Goal: Task Accomplishment & Management: Manage account settings

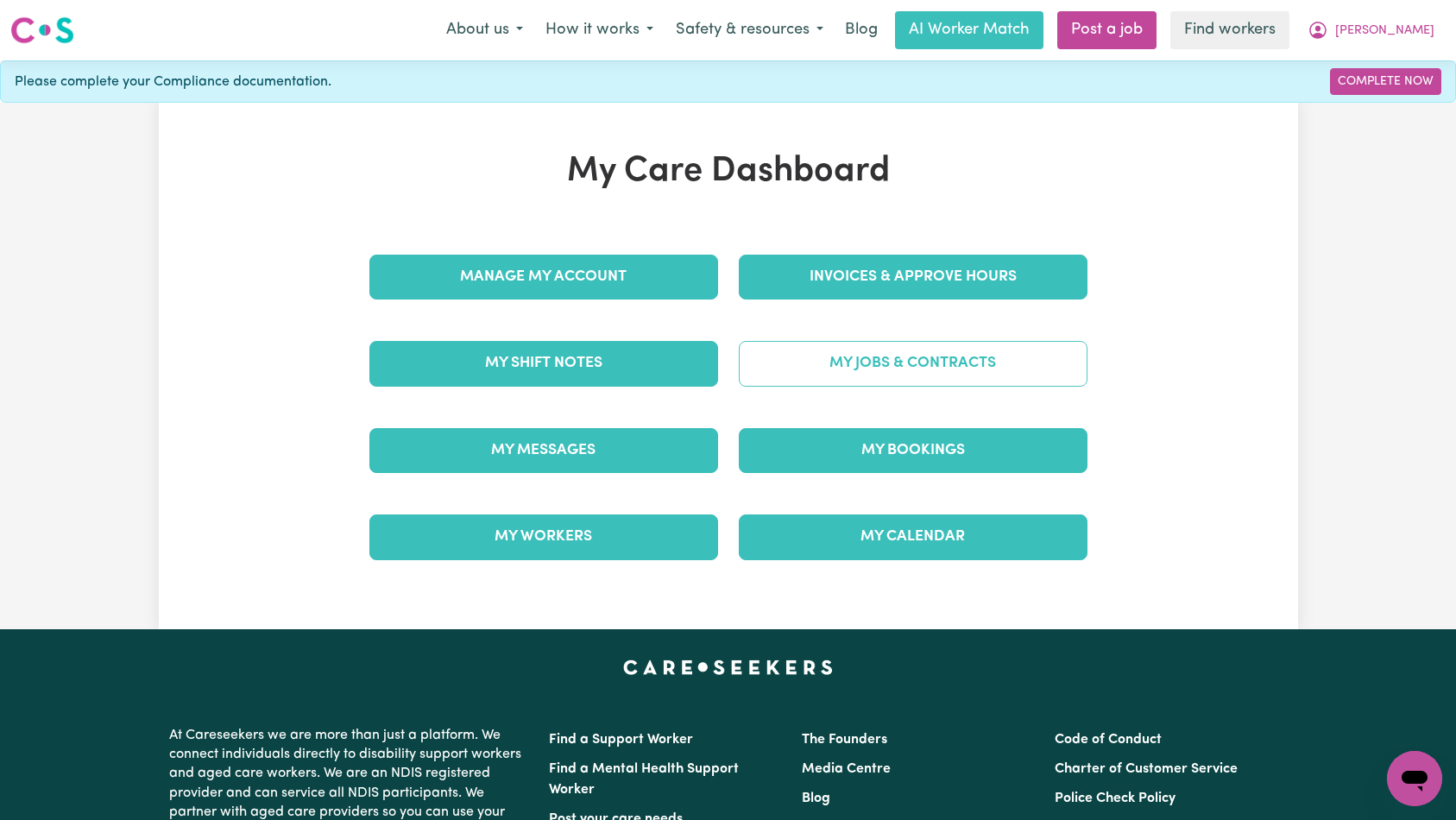
click at [835, 362] on link "My Jobs & Contracts" at bounding box center [914, 363] width 349 height 45
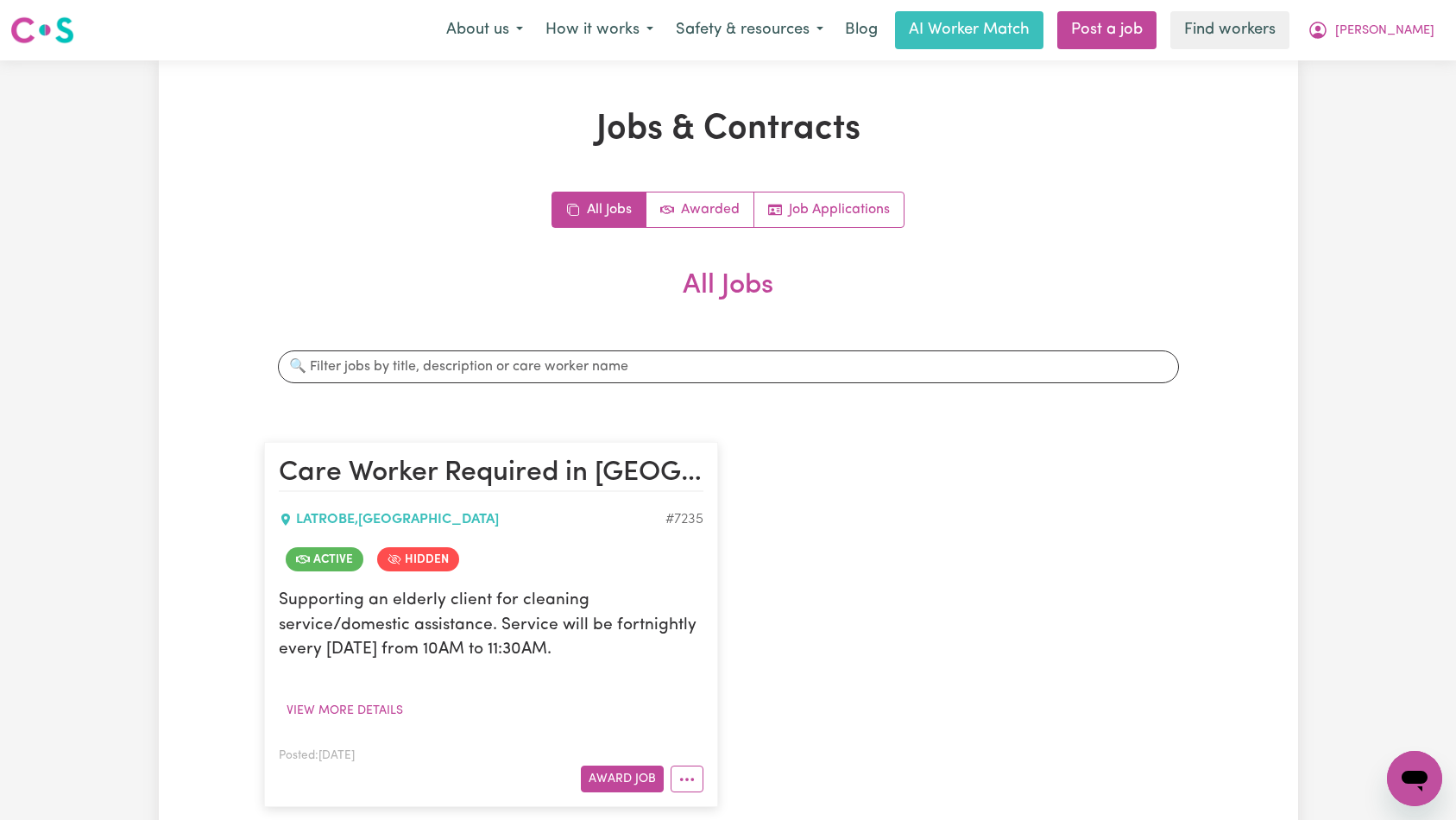
scroll to position [62, 0]
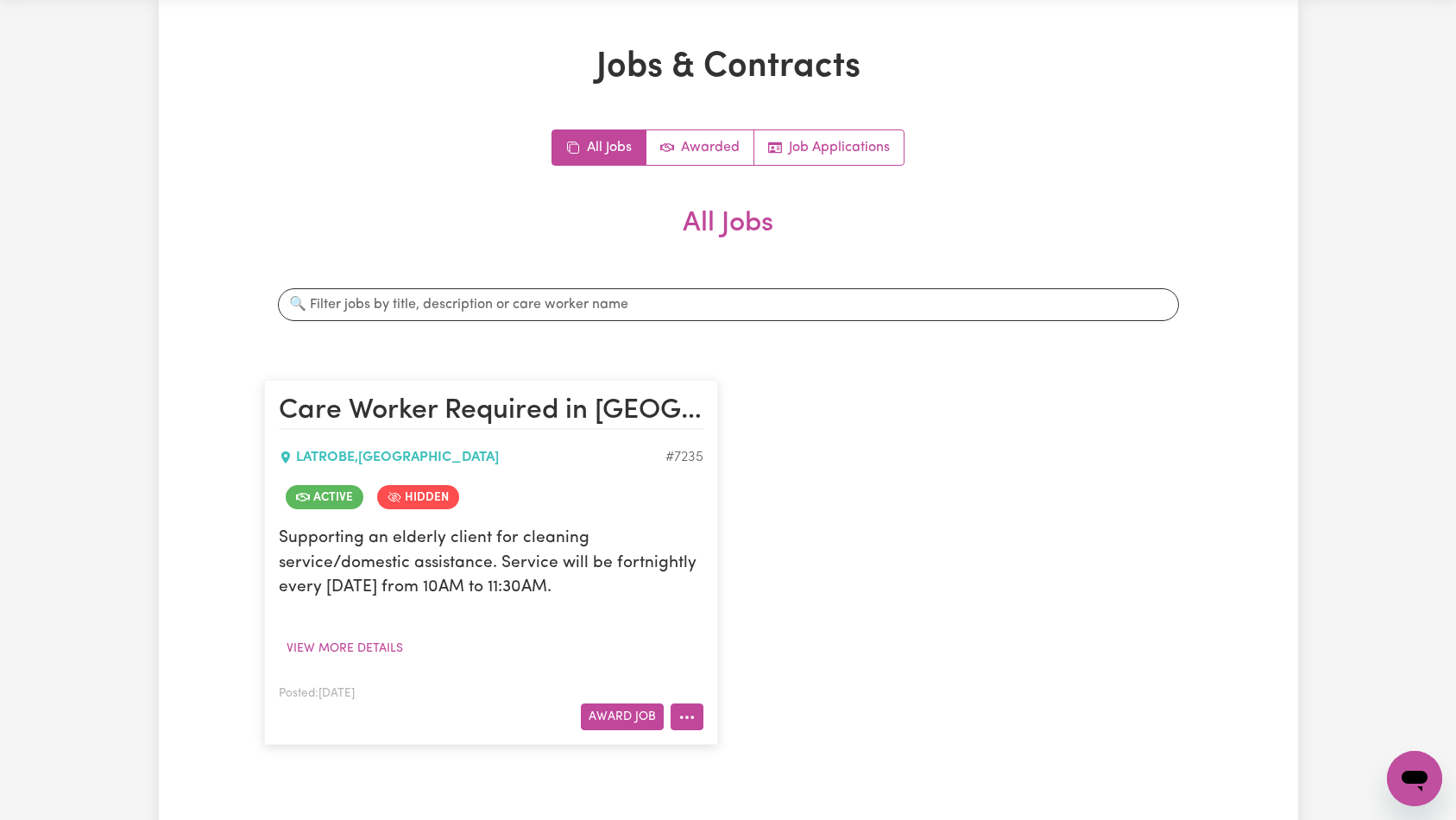
click at [690, 724] on icon "More options" at bounding box center [687, 717] width 17 height 17
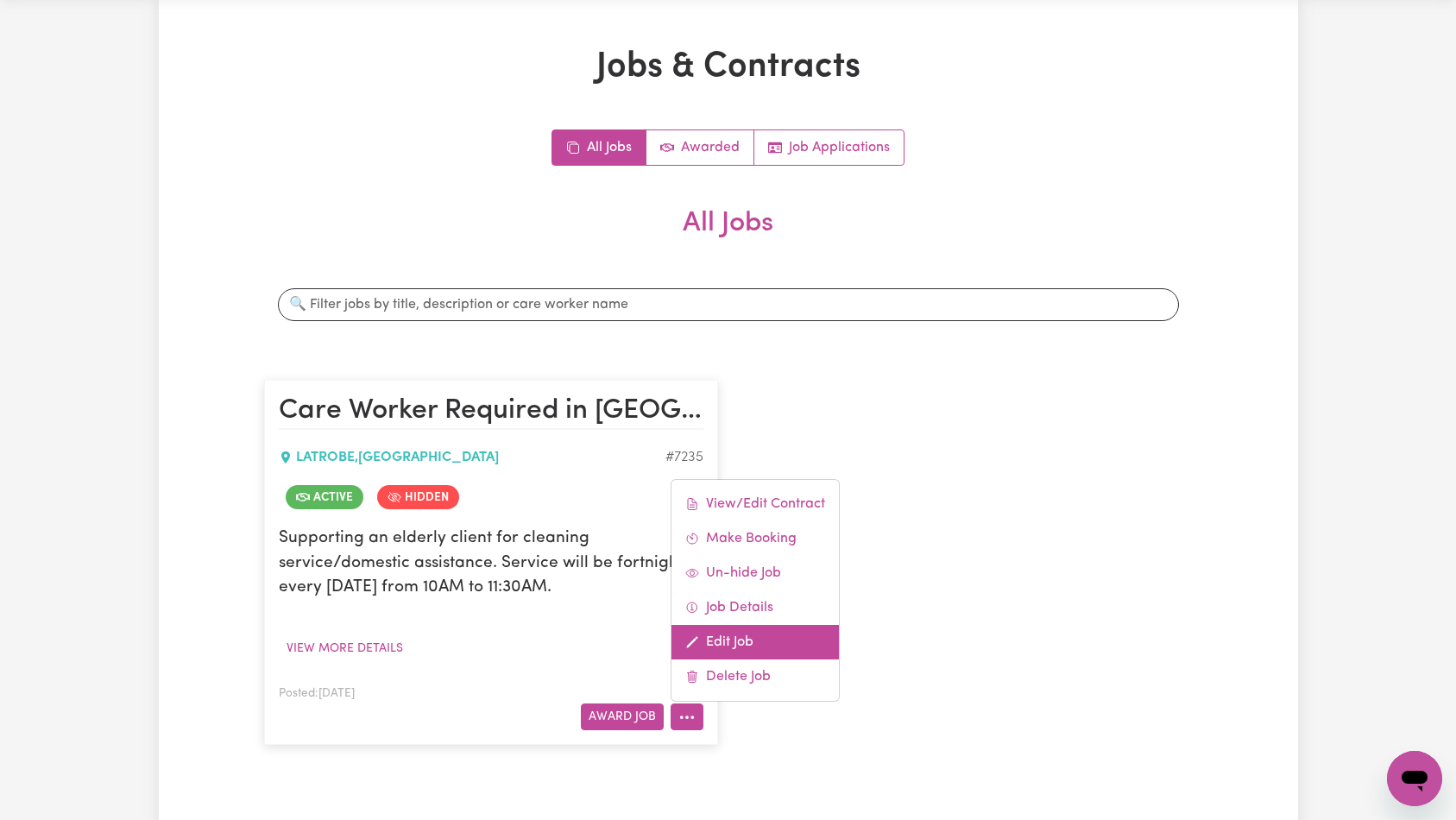
click at [777, 645] on link "Edit Job" at bounding box center [756, 642] width 168 height 34
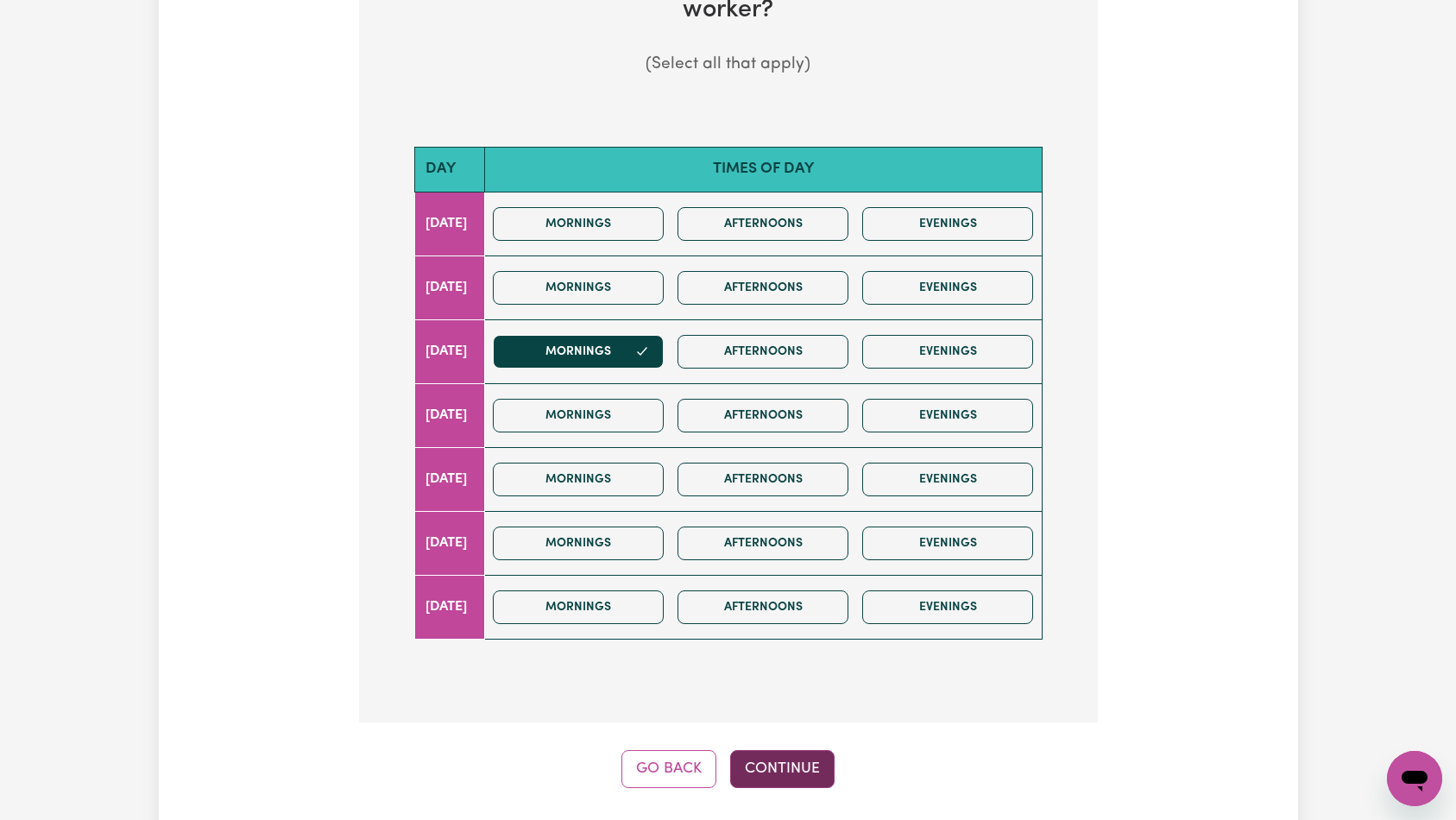
click at [777, 750] on button "Continue" at bounding box center [782, 769] width 105 height 38
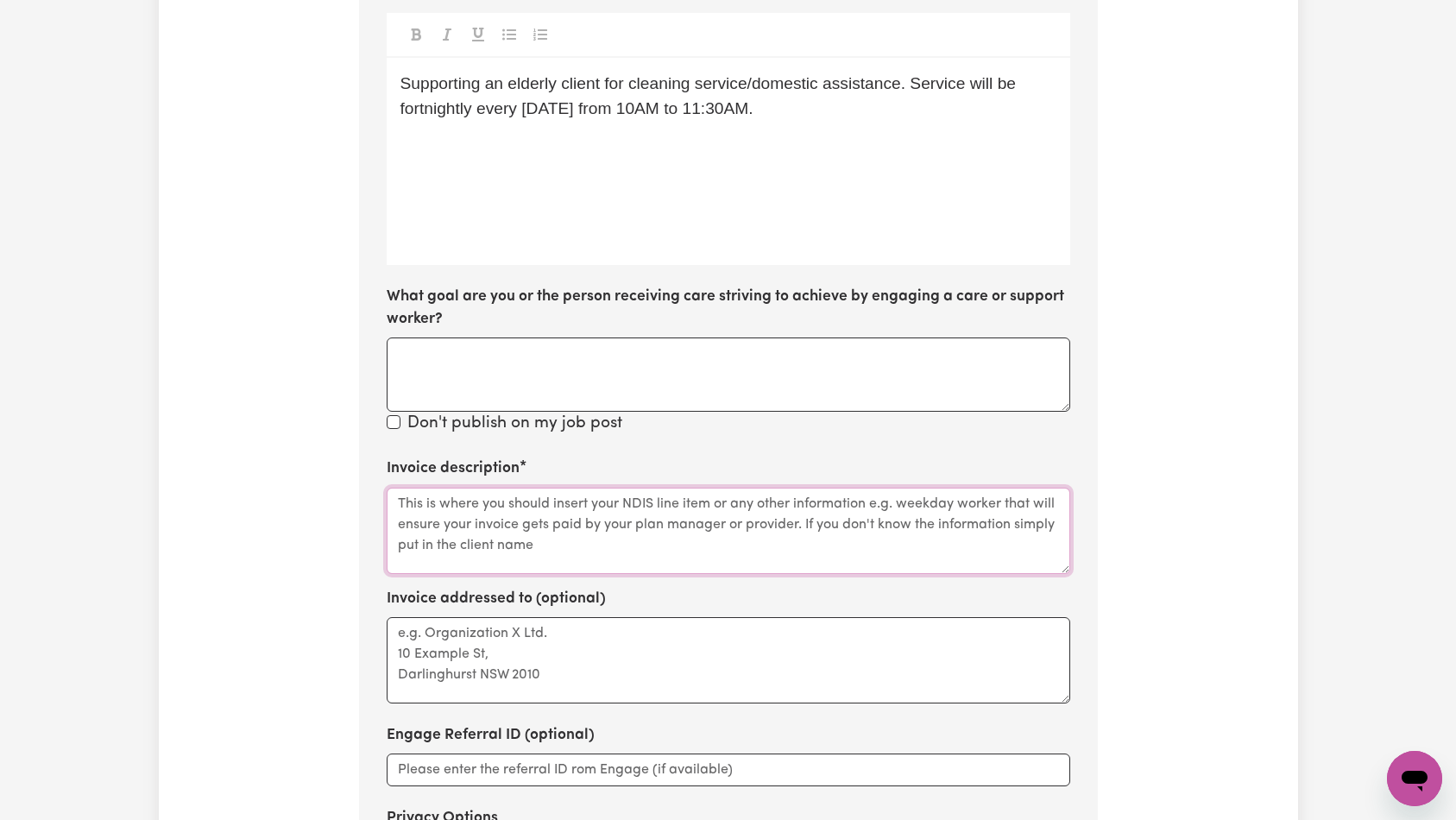
click at [739, 488] on textarea "Invoice description" at bounding box center [729, 530] width 684 height 87
paste textarea "Domestic support and Social Support"
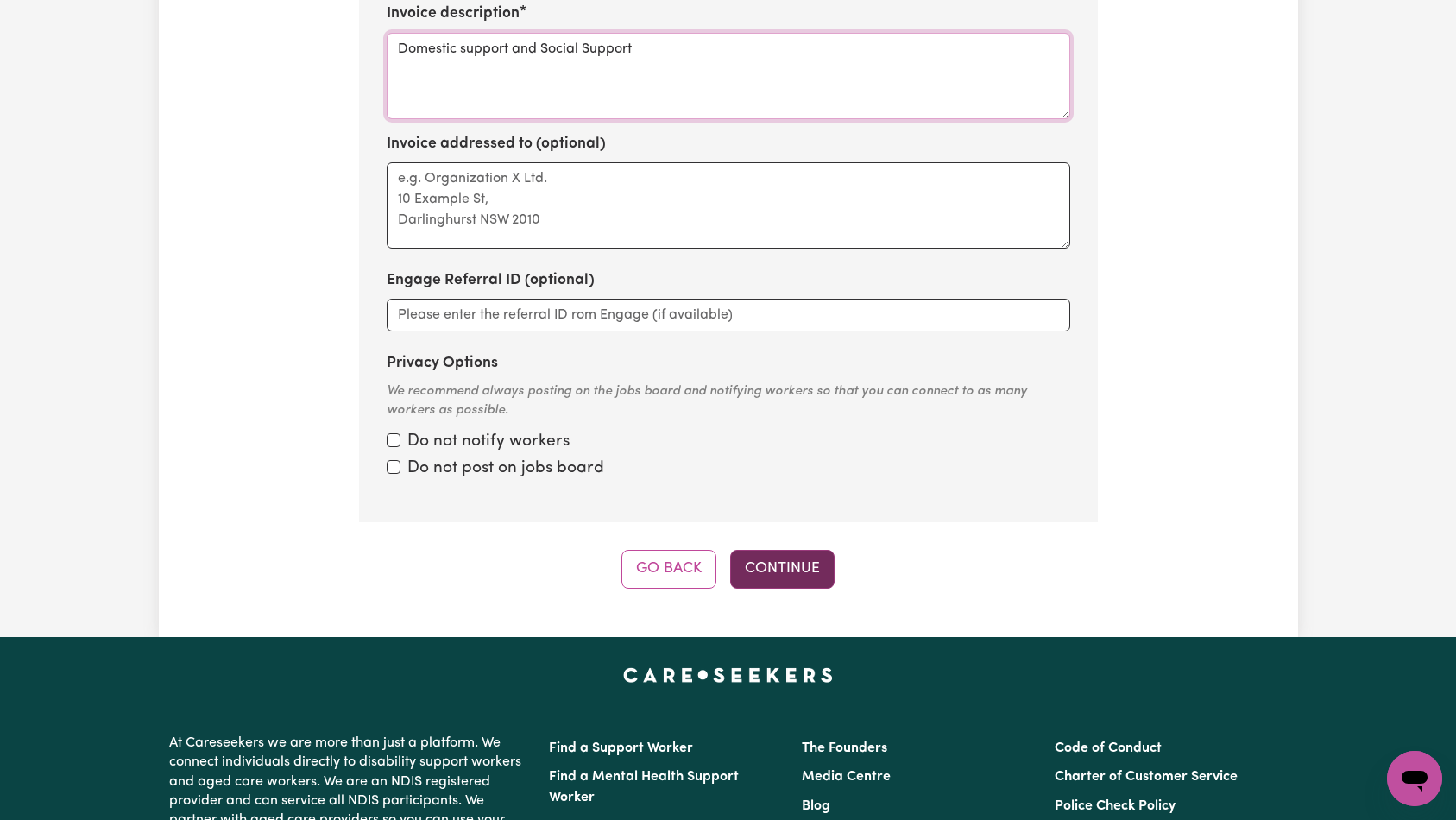
type textarea "Domestic support and Social Support"
click at [803, 550] on button "Continue" at bounding box center [782, 569] width 105 height 38
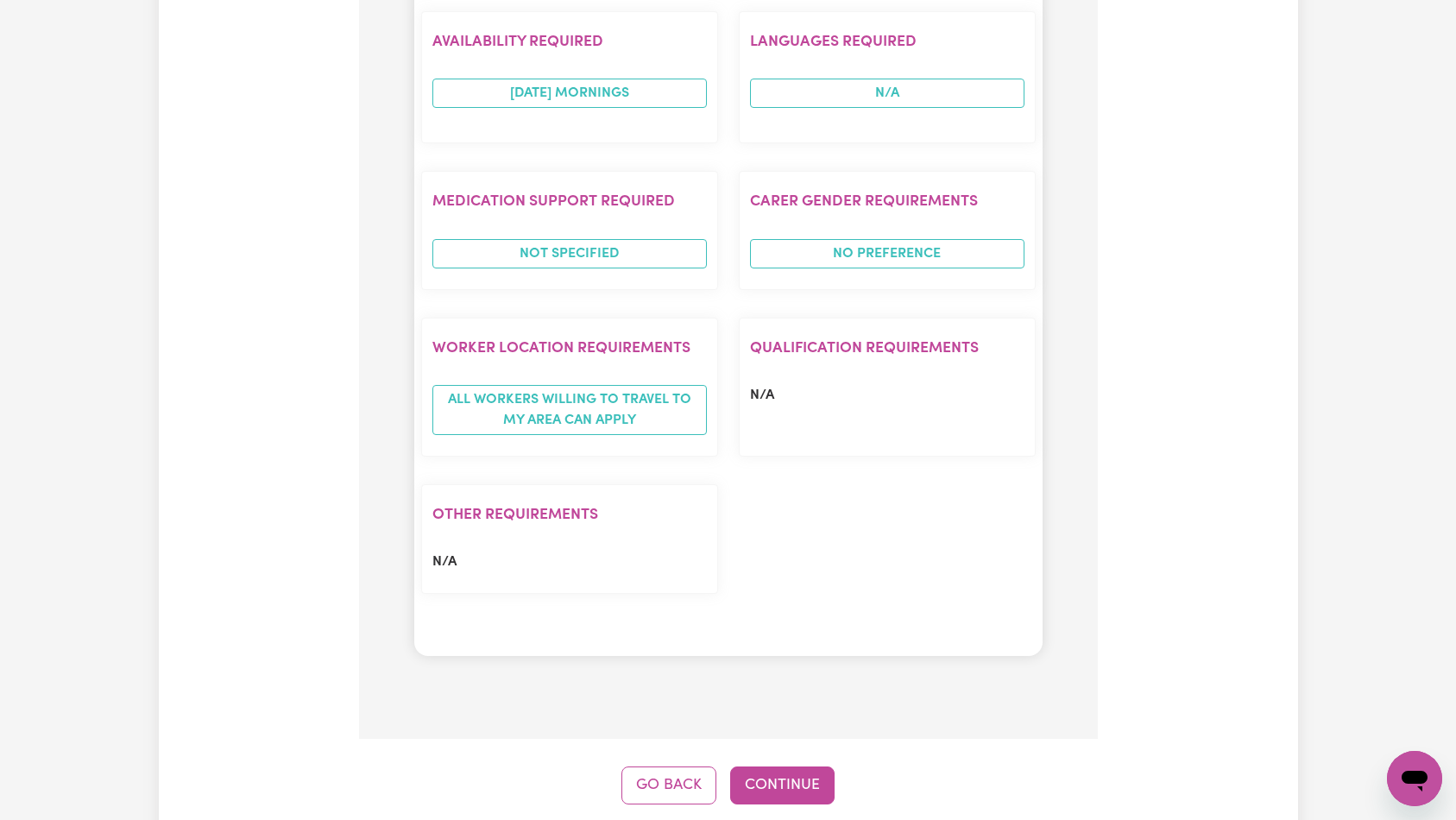
scroll to position [1419, 0]
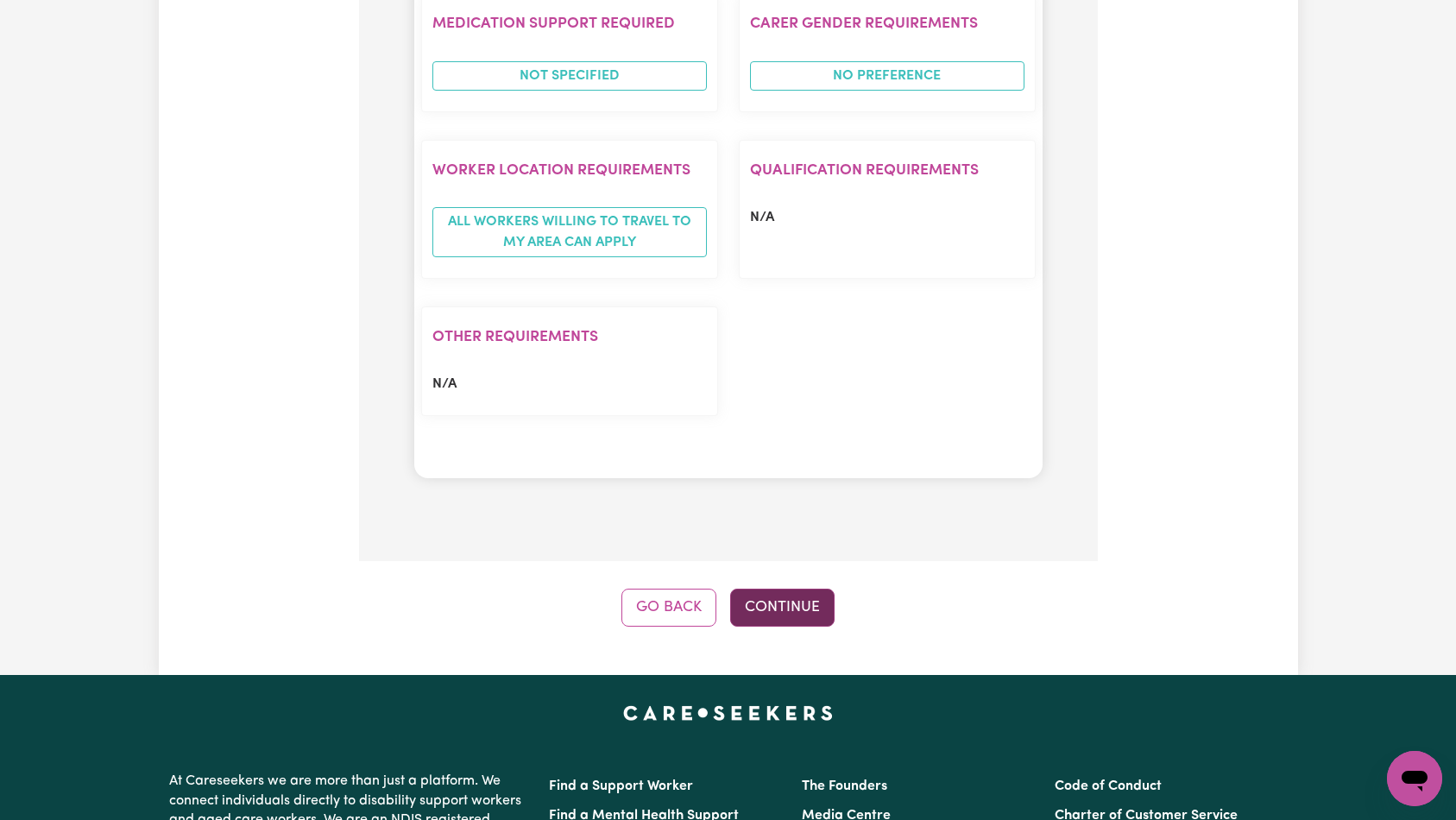
click at [803, 589] on button "Continue" at bounding box center [782, 608] width 105 height 38
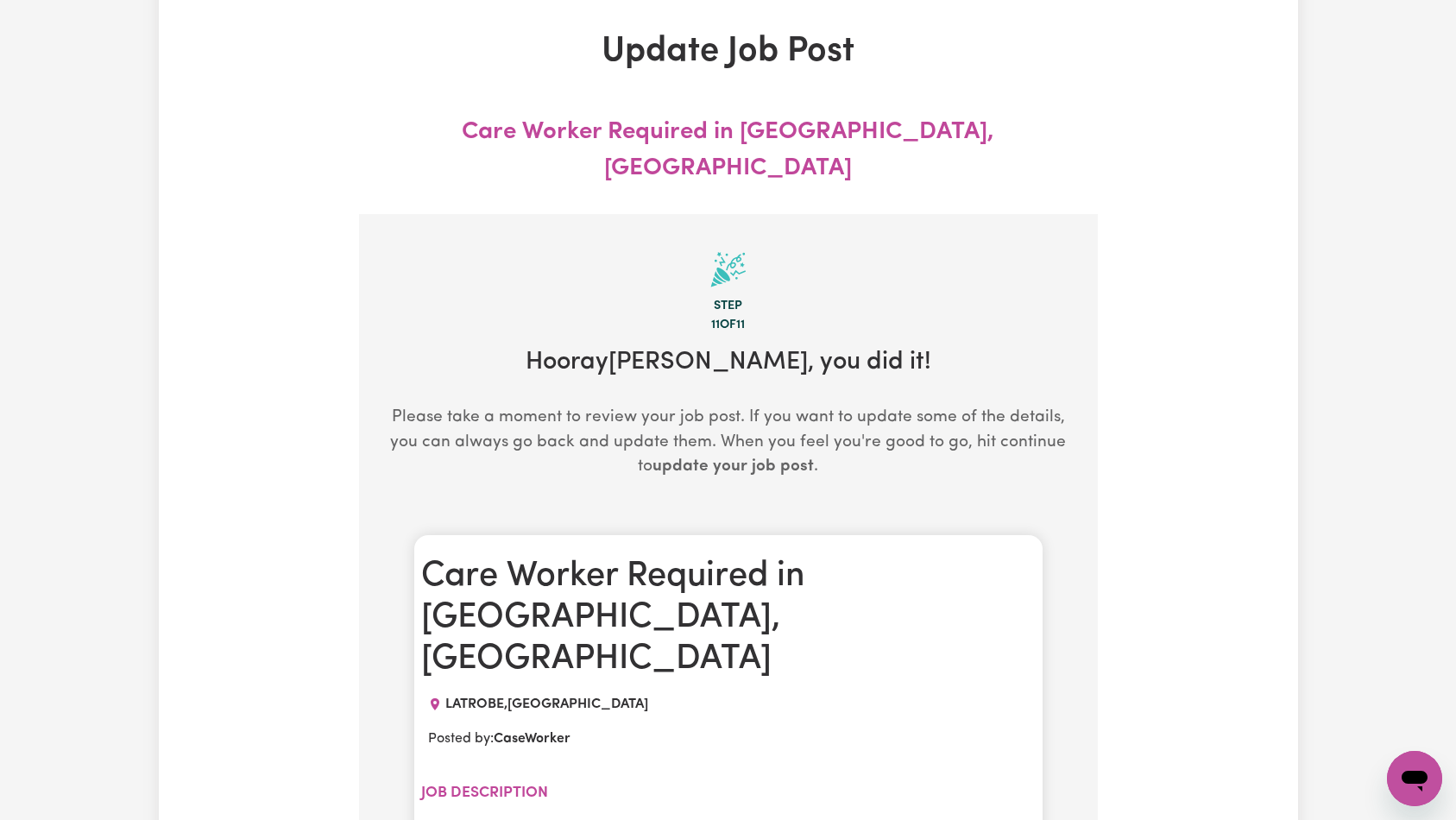
scroll to position [0, 0]
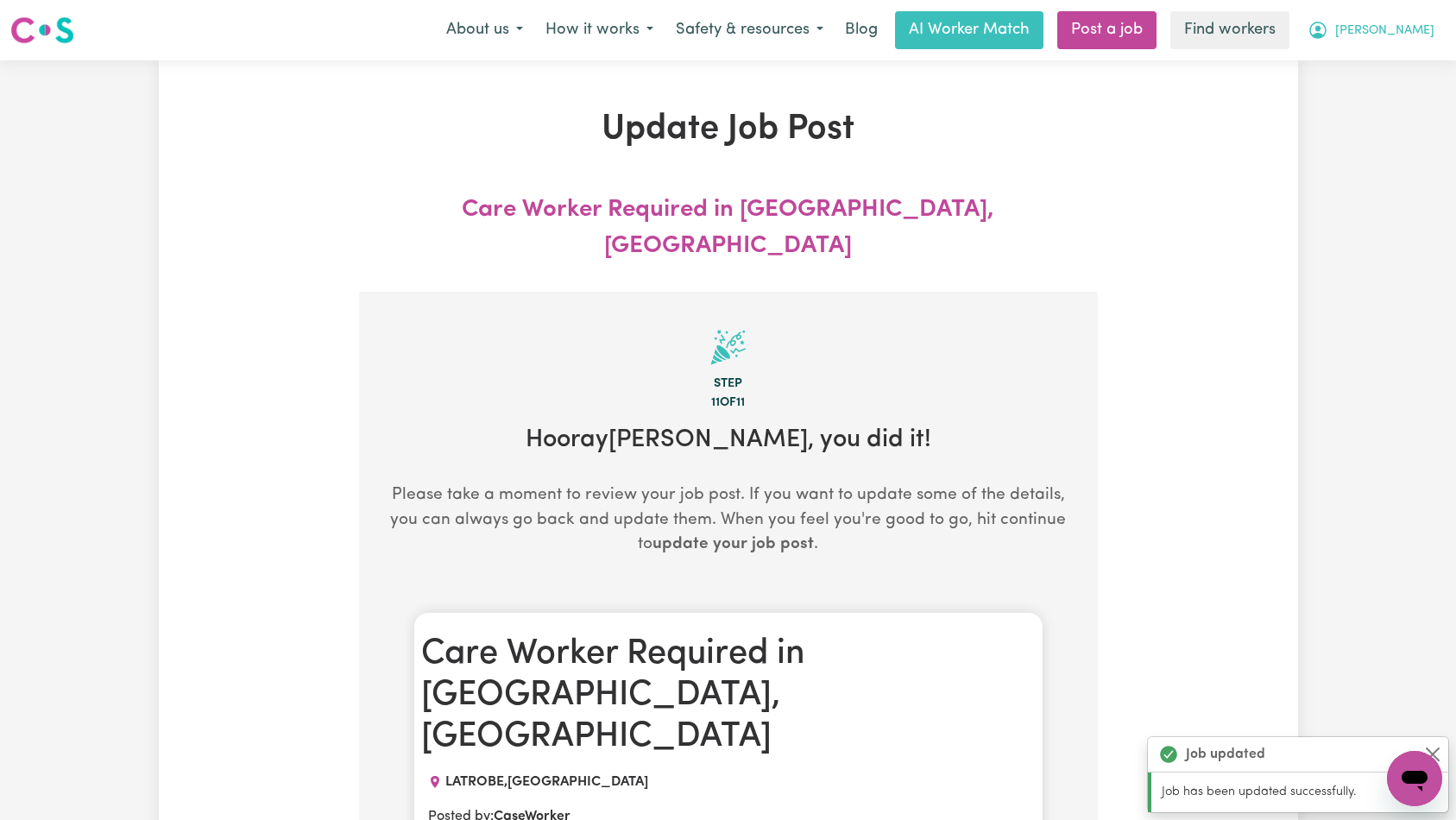
click at [1398, 36] on span "[PERSON_NAME]" at bounding box center [1385, 31] width 99 height 19
click at [1389, 104] on link "Logout" at bounding box center [1377, 99] width 136 height 32
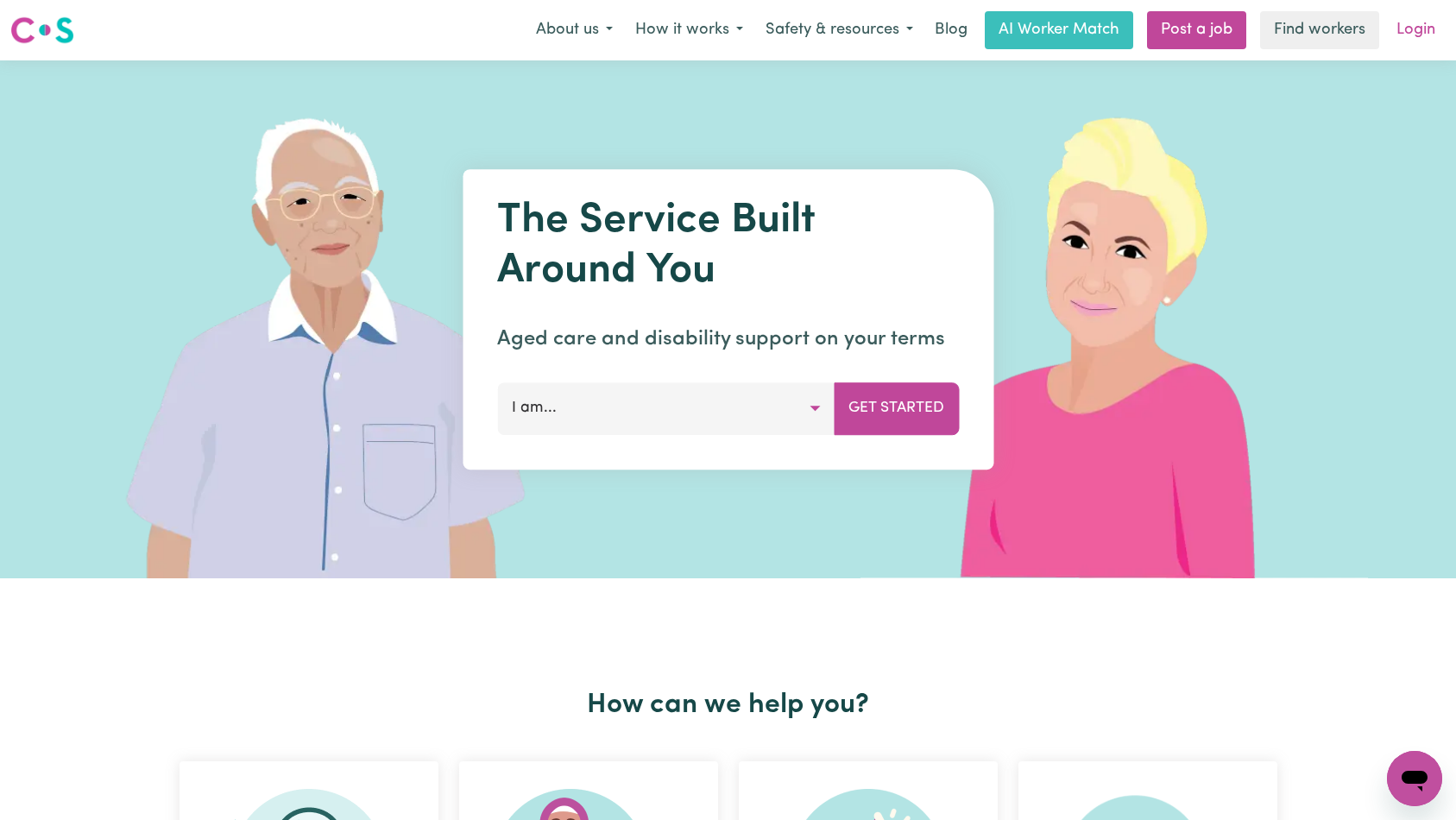
click at [1414, 30] on link "Login" at bounding box center [1416, 30] width 60 height 38
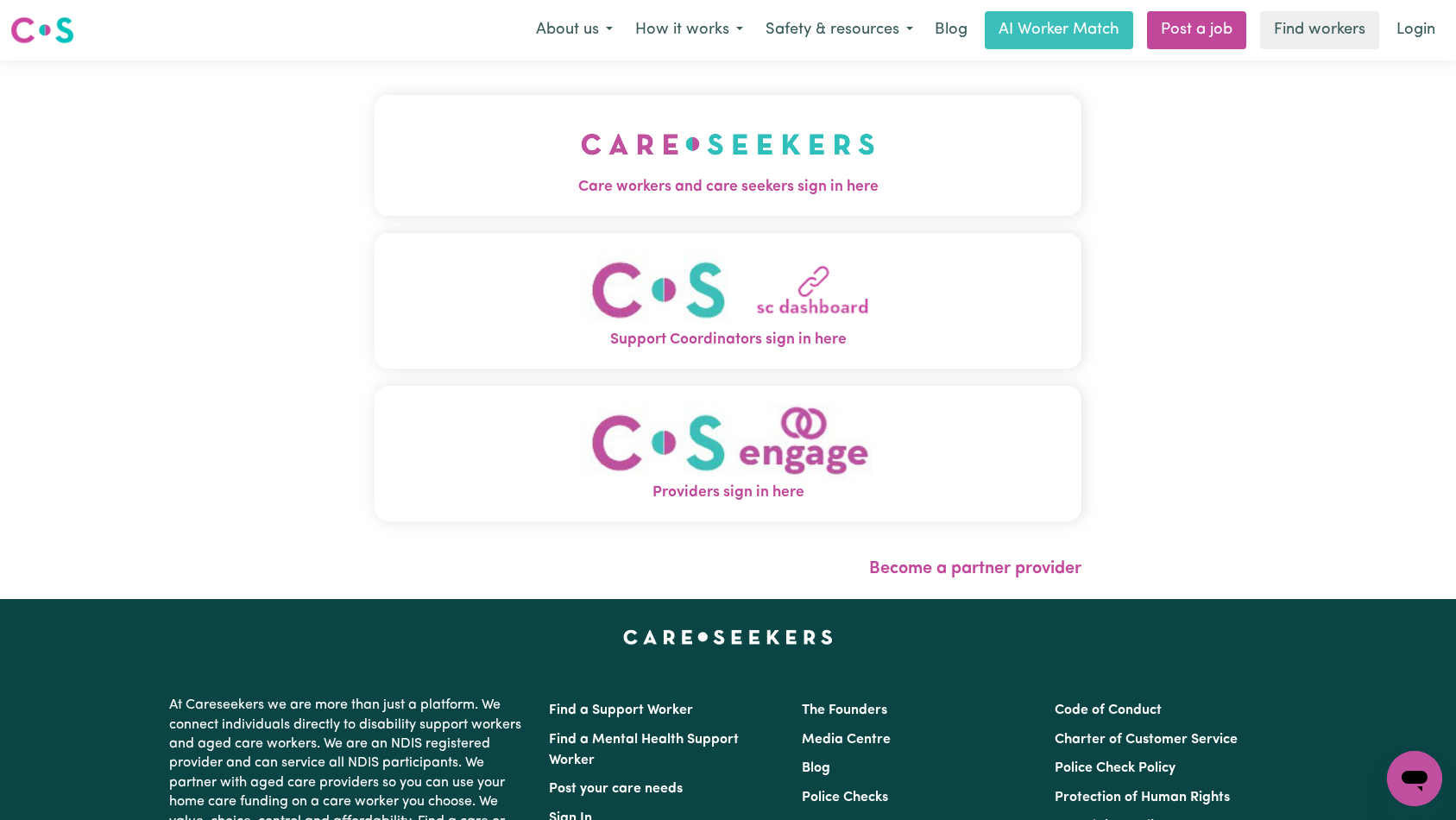
click at [512, 113] on button "Care workers and care seekers sign in here" at bounding box center [728, 155] width 708 height 121
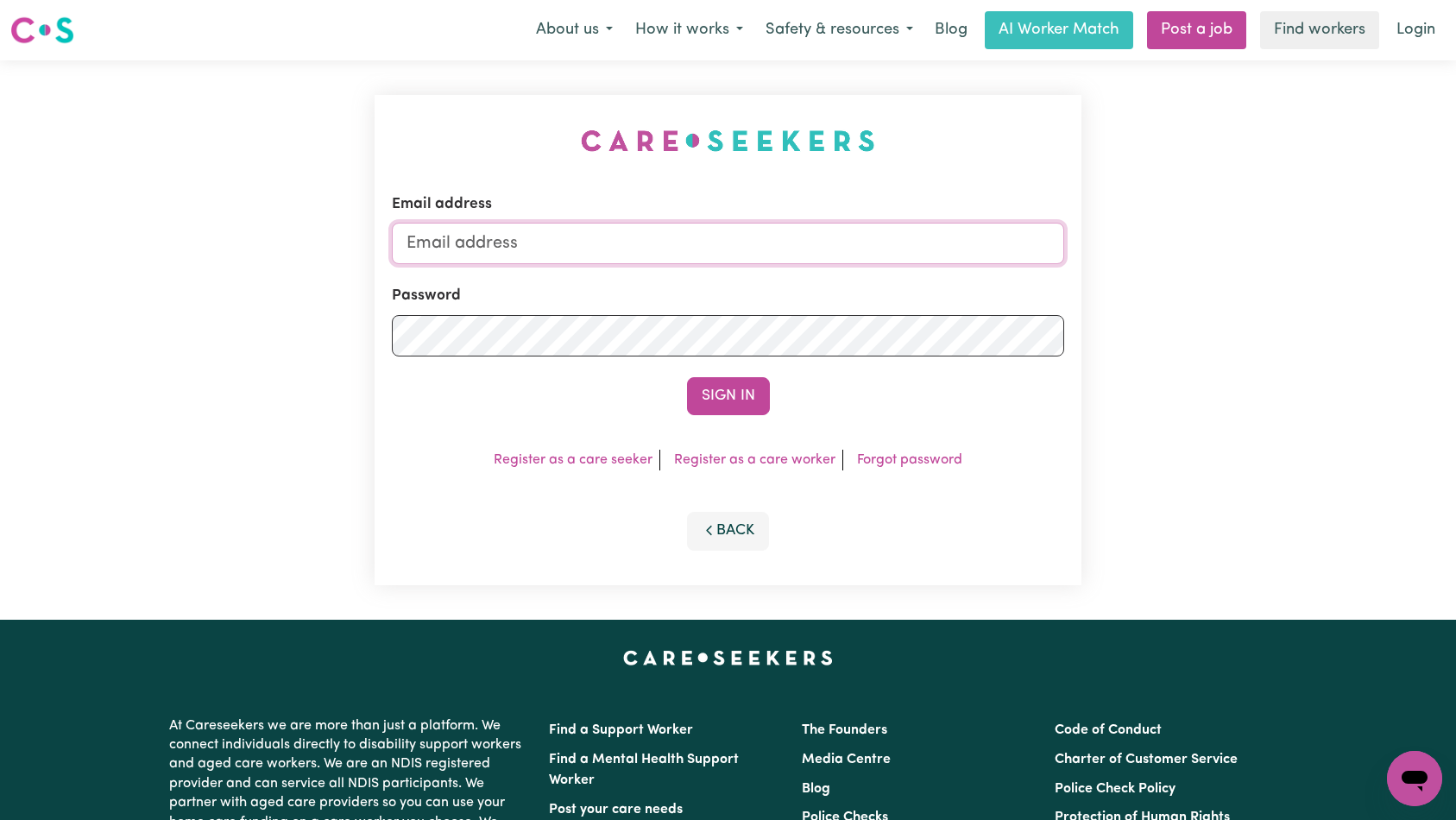
click at [741, 251] on input "Email address" at bounding box center [728, 243] width 674 height 41
type input "[EMAIL_ADDRESS][DOMAIN_NAME]"
click at [715, 384] on button "Sign In" at bounding box center [728, 396] width 83 height 38
